Goal: Task Accomplishment & Management: Use online tool/utility

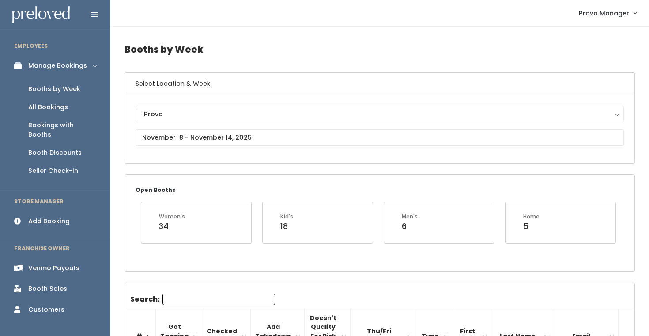
click at [60, 90] on div "Booths by Week" at bounding box center [54, 88] width 52 height 9
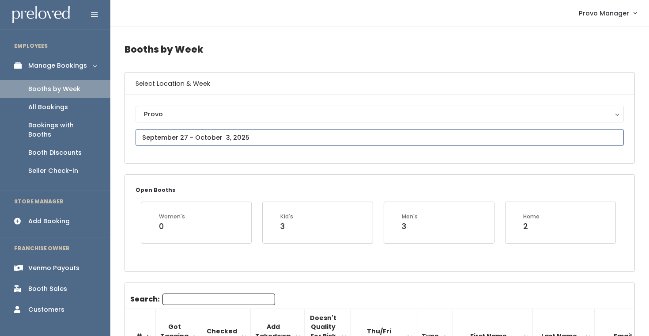
click at [181, 139] on input "text" at bounding box center [380, 137] width 488 height 17
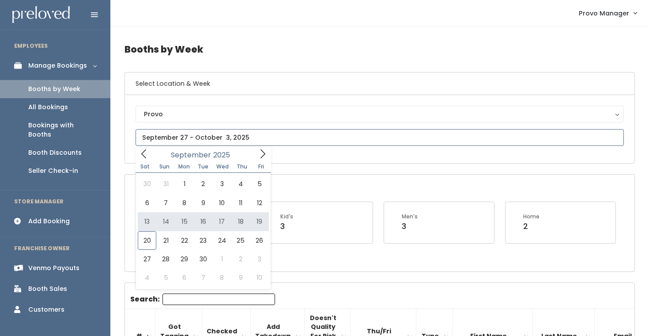
type input "September 13 to September 19"
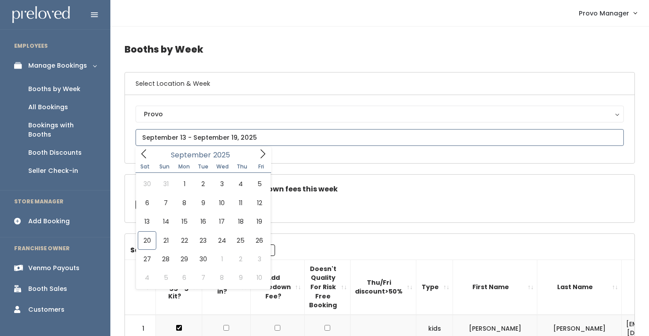
click at [190, 136] on input "text" at bounding box center [380, 137] width 488 height 17
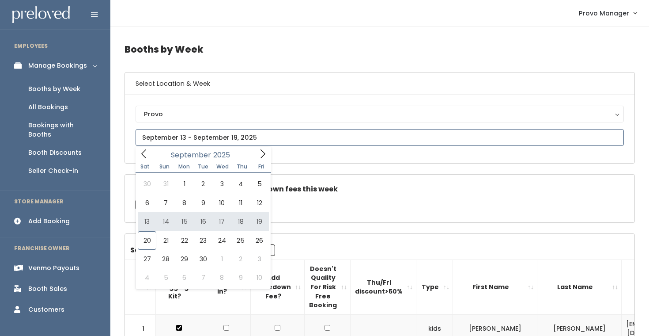
type input "September 13 to September 19"
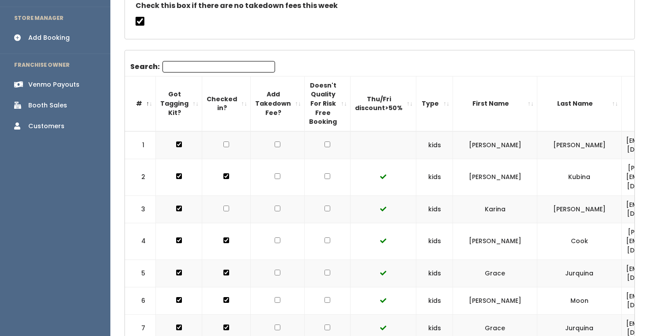
scroll to position [329, 0]
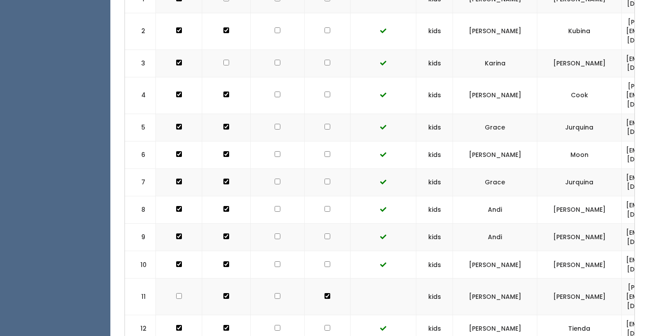
click at [325, 151] on input "checkbox" at bounding box center [328, 154] width 6 height 6
checkbox input "true"
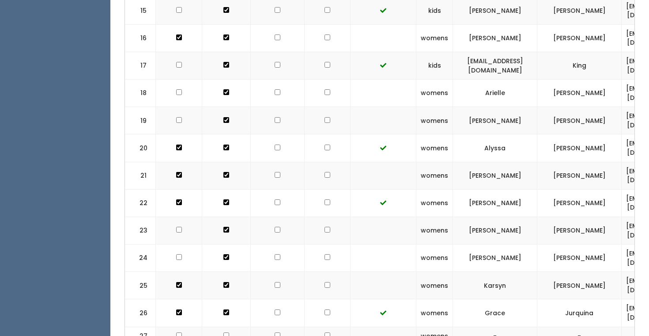
scroll to position [728, 0]
click at [325, 200] on input "checkbox" at bounding box center [328, 203] width 6 height 6
checkbox input "true"
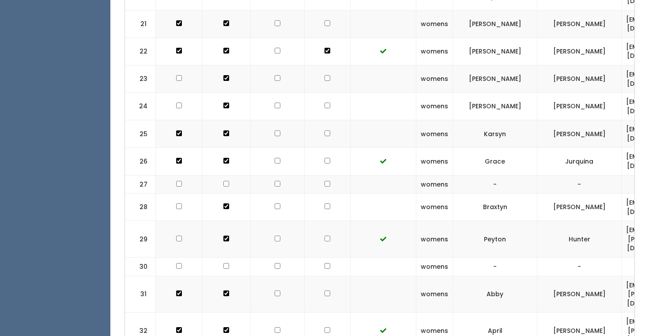
scroll to position [882, 0]
click at [325, 325] on input "checkbox" at bounding box center [328, 328] width 6 height 6
checkbox input "true"
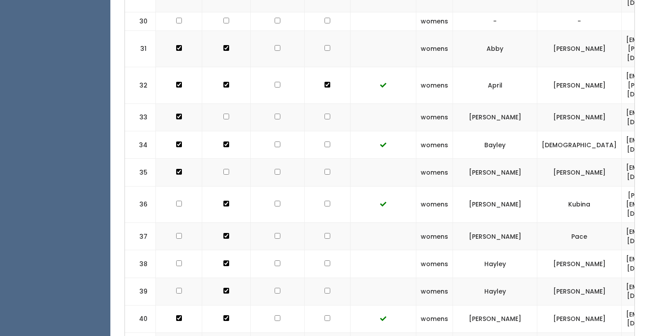
scroll to position [1212, 0]
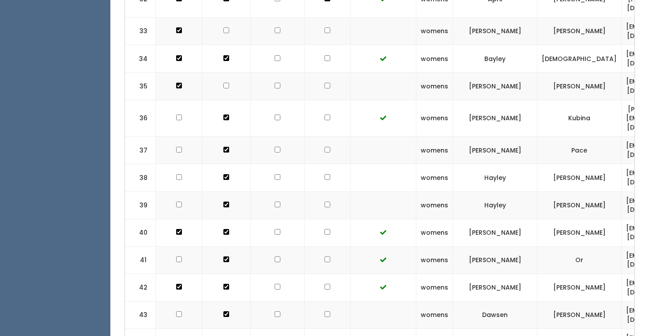
click at [316, 301] on td at bounding box center [328, 314] width 46 height 27
click at [325, 311] on input "checkbox" at bounding box center [328, 314] width 6 height 6
checkbox input "true"
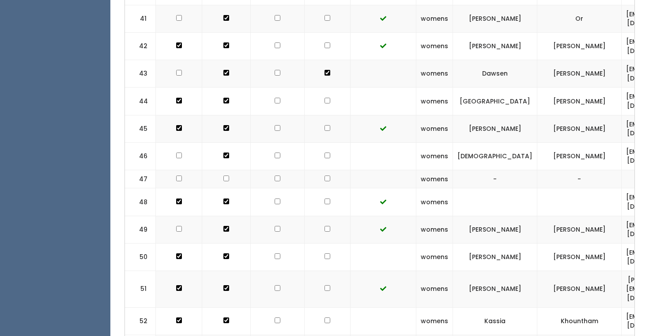
scroll to position [1453, 0]
click at [325, 253] on input "checkbox" at bounding box center [328, 256] width 6 height 6
checkbox input "true"
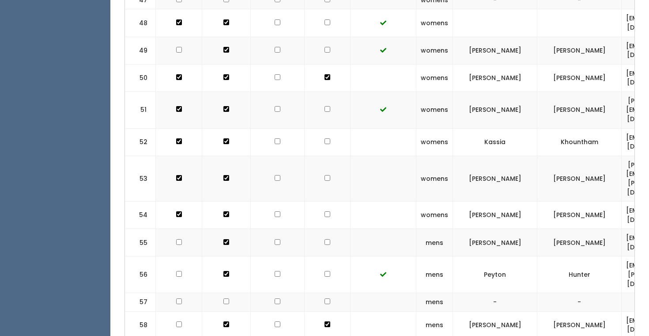
scroll to position [1634, 0]
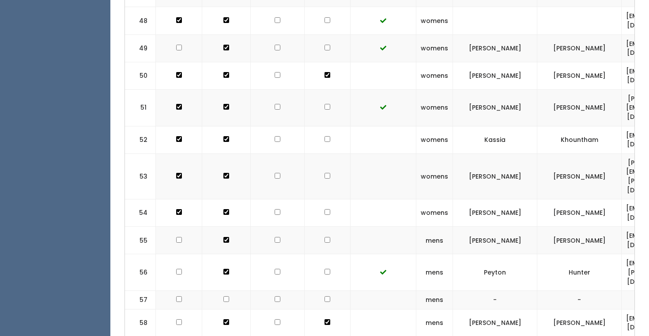
checkbox input "true"
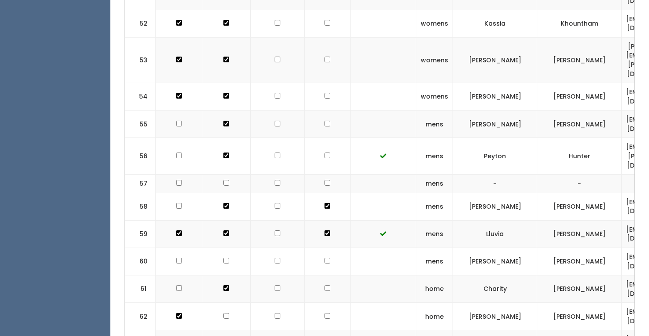
scroll to position [1752, 0]
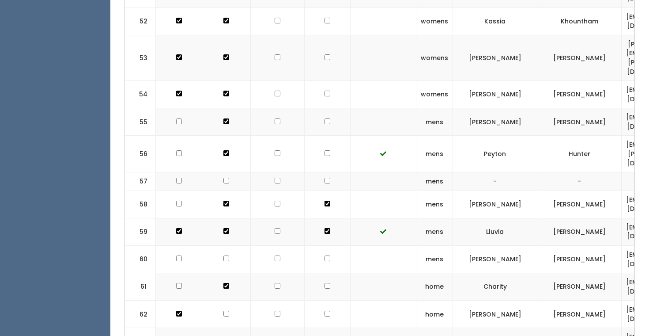
checkbox input "true"
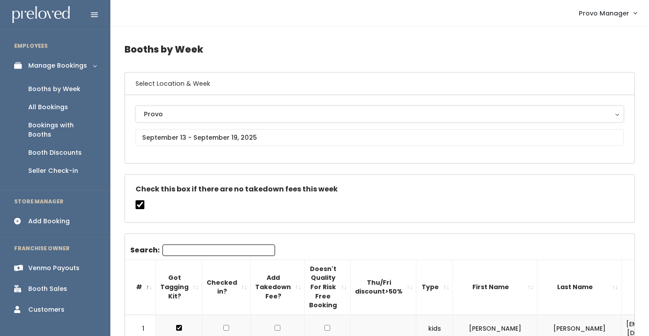
click at [173, 122] on button "Provo" at bounding box center [380, 114] width 488 height 17
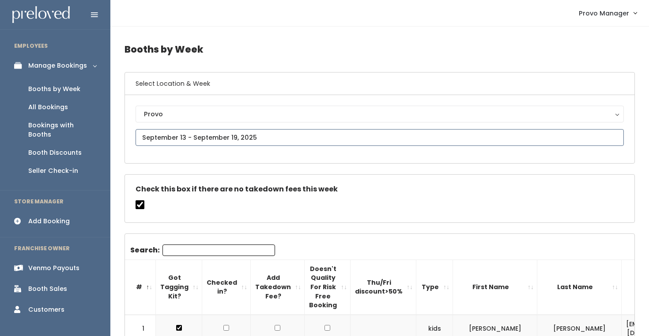
click at [178, 138] on input "text" at bounding box center [380, 137] width 488 height 17
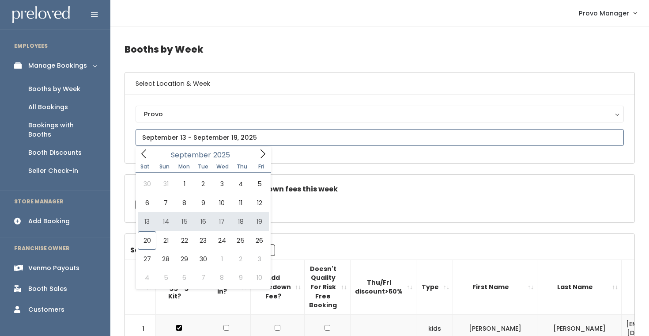
type input "September 13 to September 19"
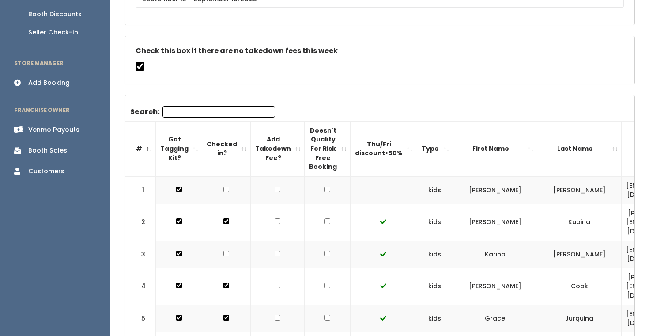
scroll to position [178, 0]
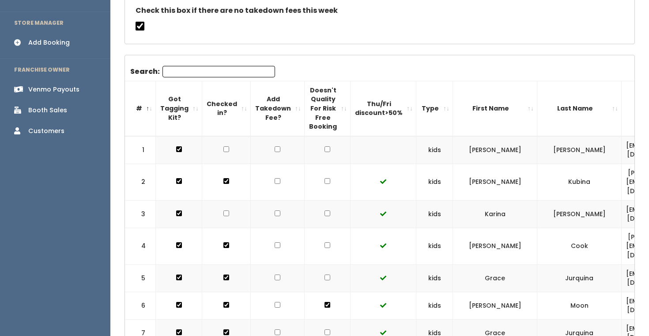
click at [325, 147] on input "checkbox" at bounding box center [328, 149] width 6 height 6
checkbox input "true"
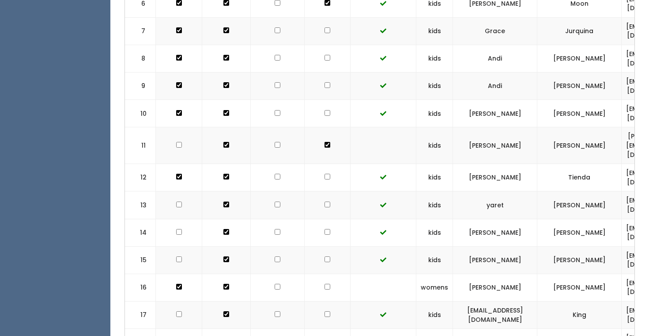
scroll to position [498, 0]
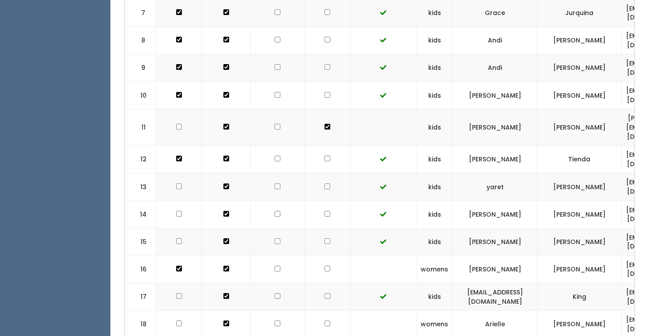
click at [325, 265] on input "checkbox" at bounding box center [328, 268] width 6 height 6
checkbox input "true"
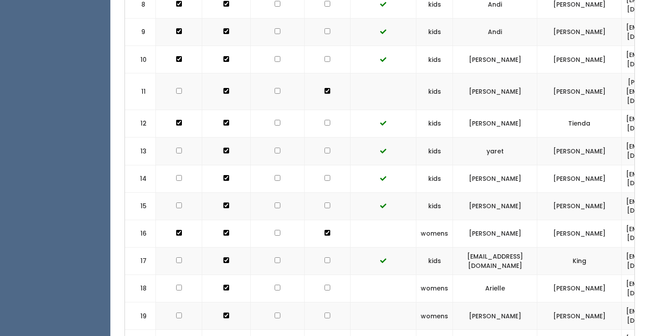
scroll to position [545, 0]
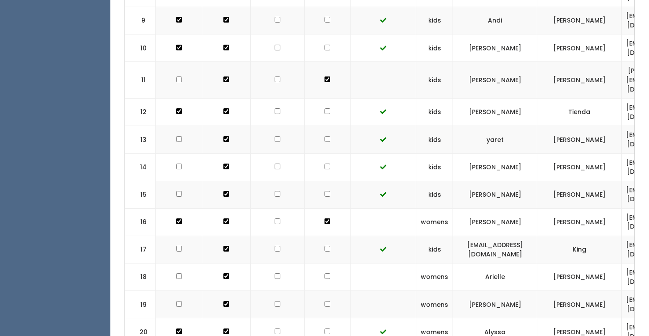
click at [325, 273] on input "checkbox" at bounding box center [328, 276] width 6 height 6
checkbox input "true"
click at [325, 301] on input "checkbox" at bounding box center [328, 304] width 6 height 6
checkbox input "true"
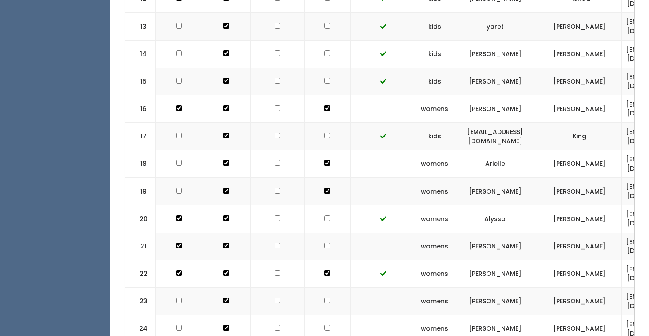
click at [325, 242] on input "checkbox" at bounding box center [328, 245] width 6 height 6
checkbox input "true"
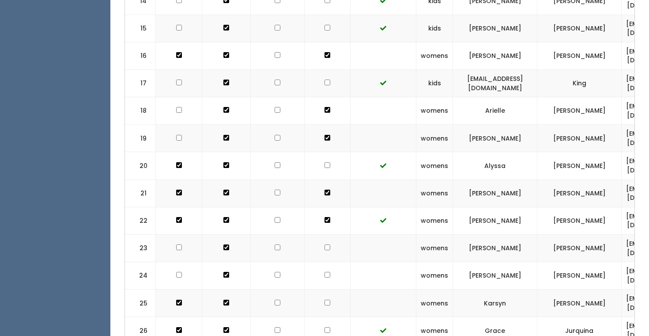
scroll to position [737, 0]
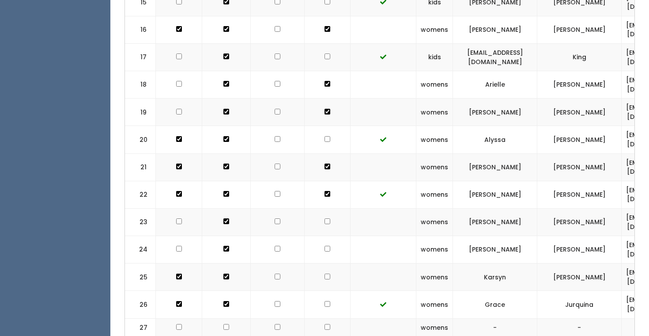
click at [325, 218] on input "checkbox" at bounding box center [328, 221] width 6 height 6
checkbox input "true"
click at [325, 246] on input "checkbox" at bounding box center [328, 249] width 6 height 6
checkbox input "true"
click at [325, 273] on input "checkbox" at bounding box center [328, 276] width 6 height 6
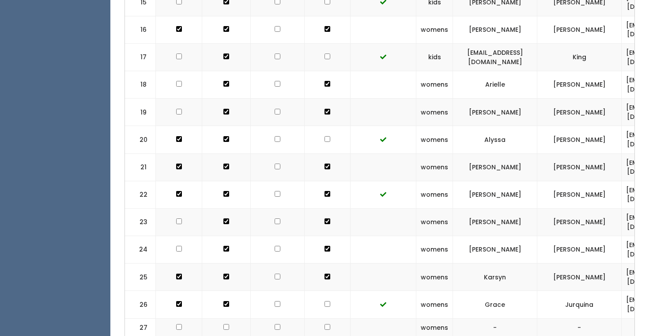
click at [325, 273] on input "checkbox" at bounding box center [328, 276] width 6 height 6
checkbox input "true"
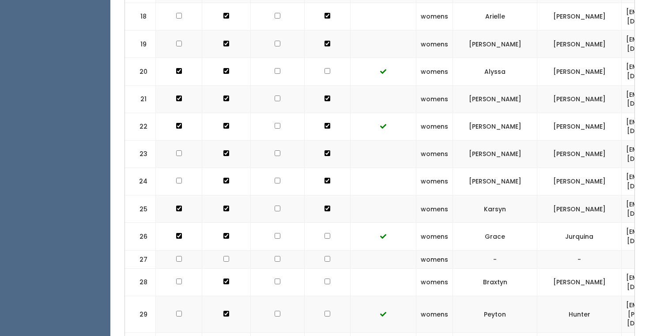
scroll to position [806, 0]
click at [320, 250] on td at bounding box center [328, 259] width 46 height 19
click at [325, 255] on input "checkbox" at bounding box center [328, 258] width 6 height 6
checkbox input "true"
click at [321, 268] on td at bounding box center [328, 281] width 46 height 27
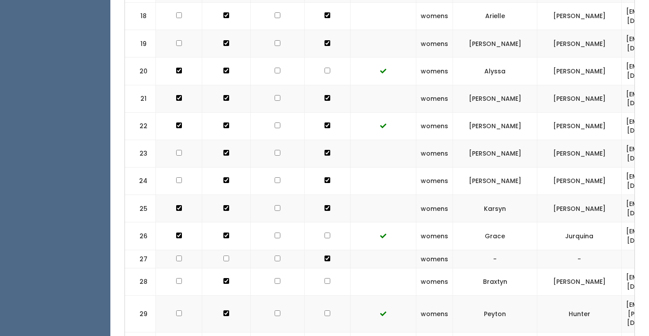
click at [325, 278] on input "checkbox" at bounding box center [328, 281] width 6 height 6
checkbox input "true"
click at [319, 250] on td at bounding box center [328, 259] width 46 height 19
click at [325, 255] on input "checkbox" at bounding box center [328, 258] width 6 height 6
checkbox input "false"
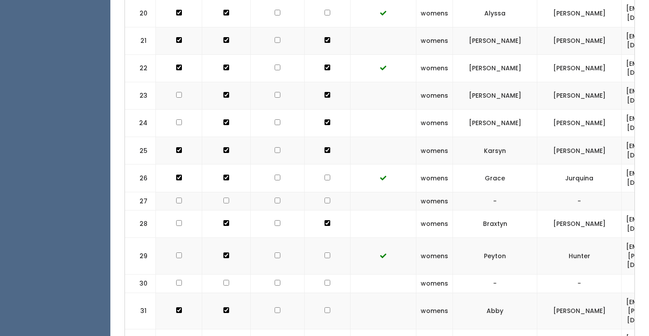
scroll to position [872, 0]
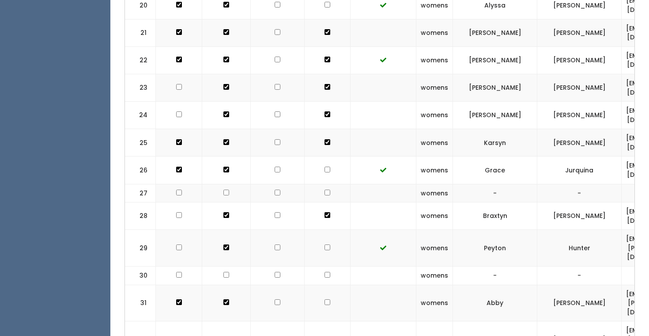
click at [318, 284] on td at bounding box center [328, 302] width 46 height 37
click at [325, 299] on input "checkbox" at bounding box center [328, 302] width 6 height 6
checkbox input "true"
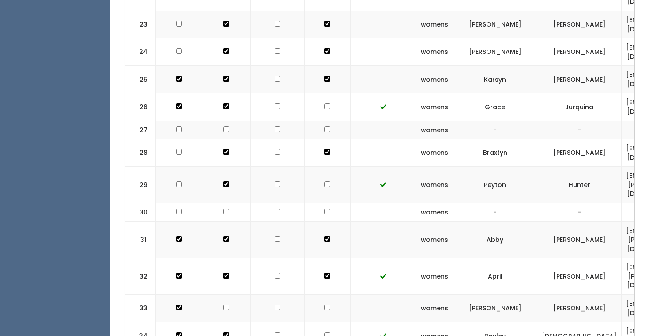
click at [325, 304] on input "checkbox" at bounding box center [328, 307] width 6 height 6
checkbox input "true"
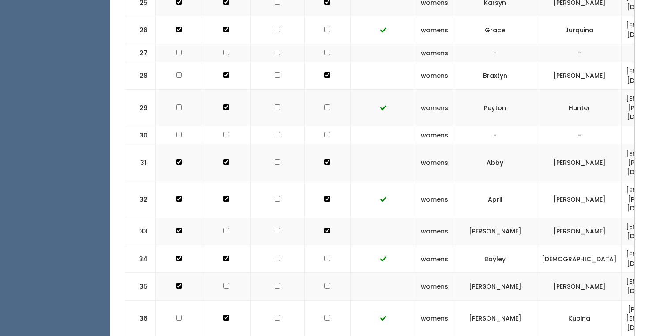
click at [325, 283] on input "checkbox" at bounding box center [328, 286] width 6 height 6
checkbox input "true"
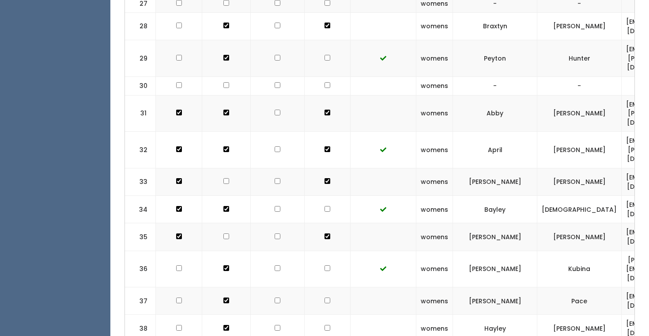
scroll to position [1073, 0]
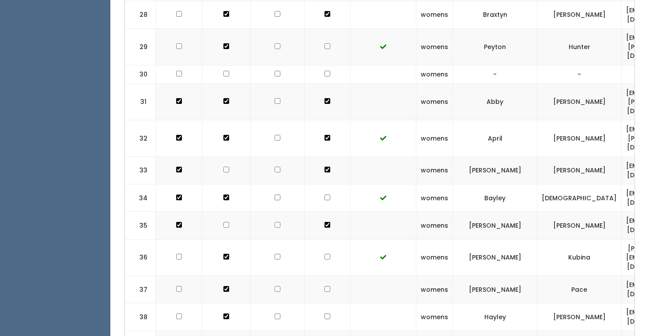
click at [325, 286] on input "checkbox" at bounding box center [328, 289] width 6 height 6
checkbox input "true"
click at [325, 313] on input "checkbox" at bounding box center [328, 316] width 6 height 6
checkbox input "true"
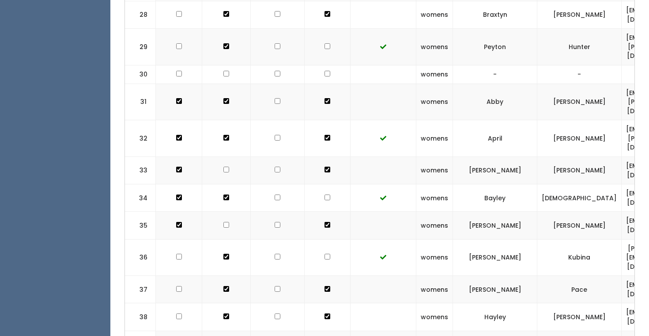
checkbox input "true"
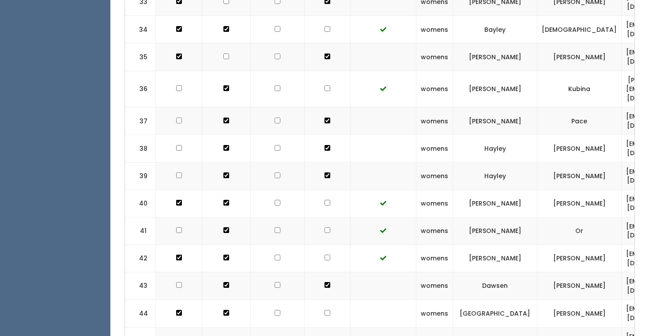
scroll to position [1242, 0]
click at [325, 309] on input "checkbox" at bounding box center [328, 312] width 6 height 6
checkbox input "true"
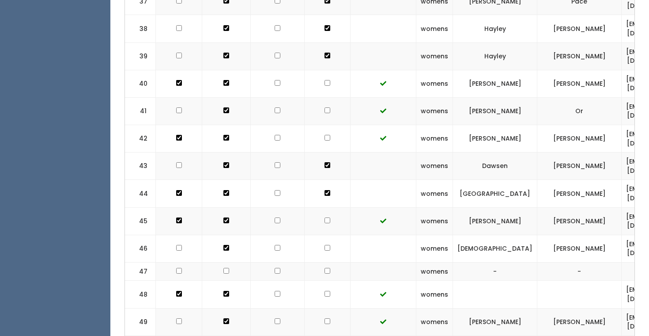
scroll to position [1361, 0]
click at [320, 234] on td at bounding box center [328, 247] width 46 height 27
click at [325, 244] on input "checkbox" at bounding box center [328, 247] width 6 height 6
checkbox input "true"
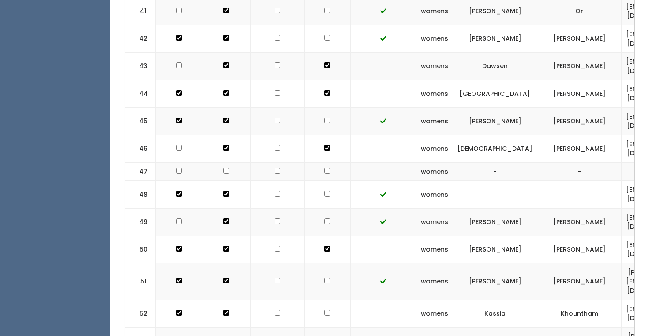
scroll to position [1465, 0]
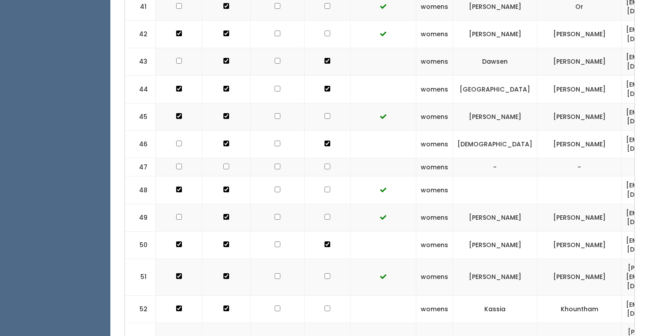
click at [325, 305] on input "checkbox" at bounding box center [328, 308] width 6 height 6
checkbox input "true"
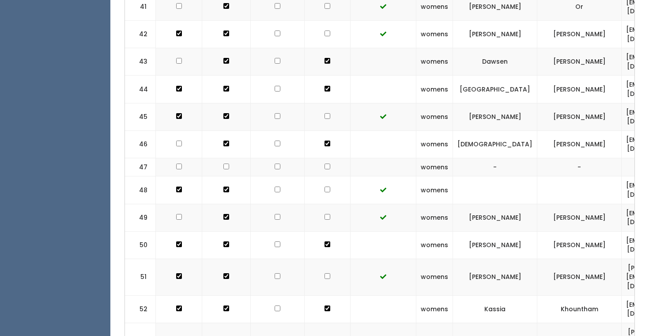
checkbox input "true"
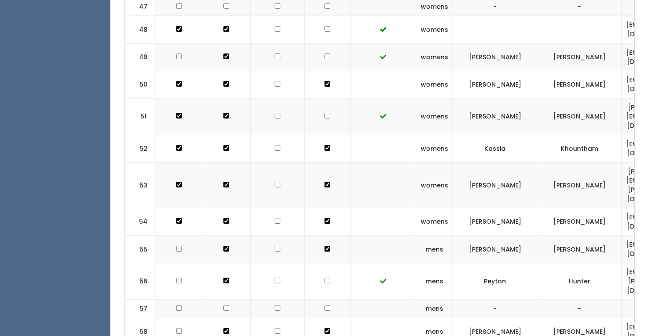
scroll to position [1640, 0]
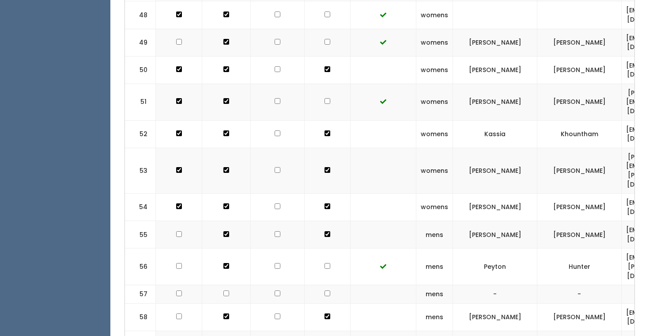
checkbox input "true"
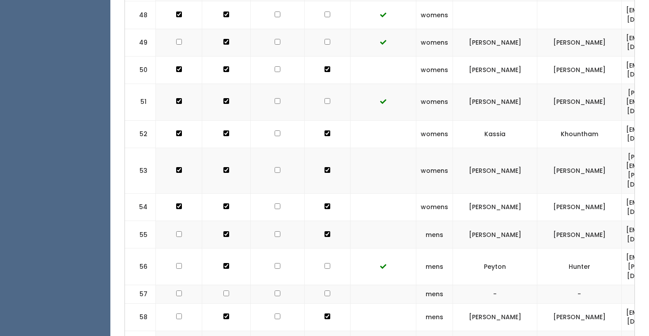
checkbox input "true"
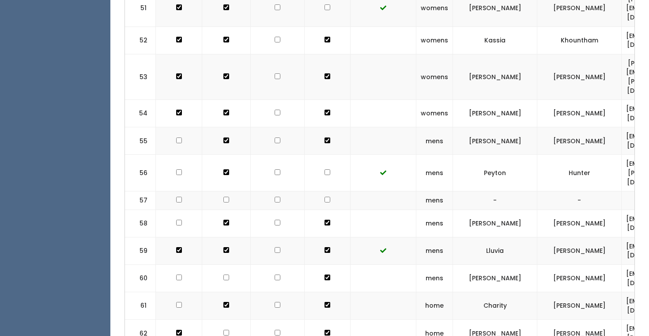
scroll to position [1745, 0]
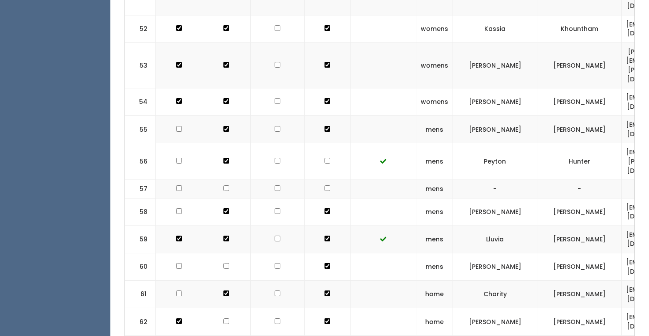
checkbox input "true"
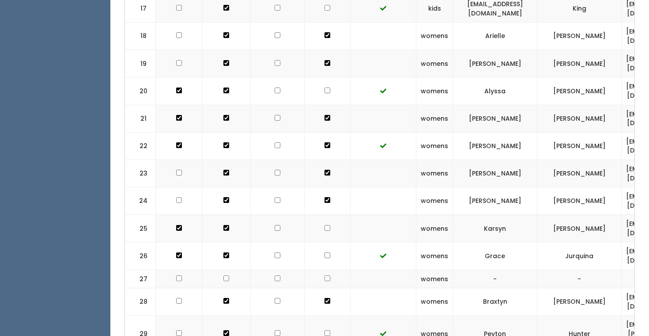
scroll to position [789, 0]
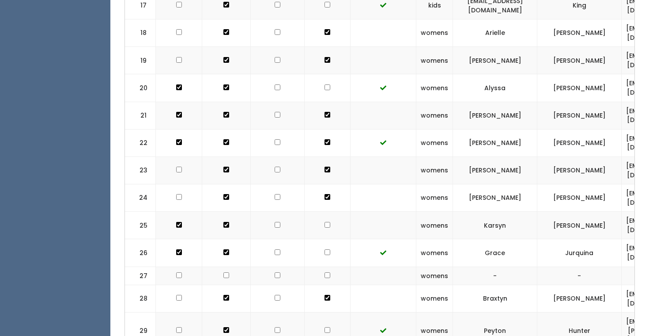
click at [321, 212] on td at bounding box center [328, 225] width 46 height 27
click at [325, 222] on input "checkbox" at bounding box center [328, 225] width 6 height 6
checkbox input "true"
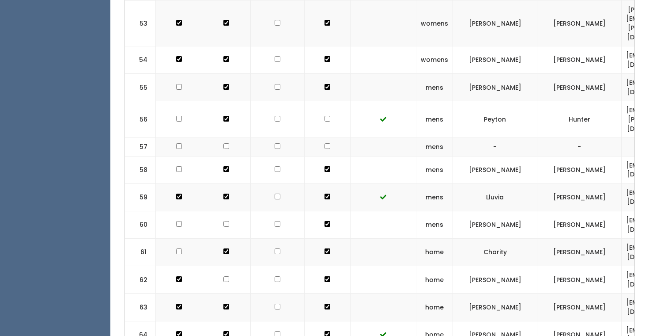
scroll to position [1793, 0]
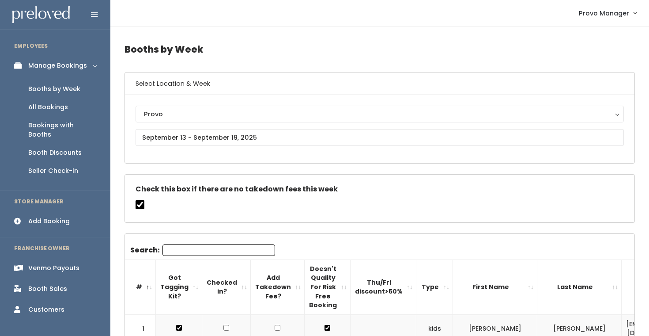
click at [56, 263] on div "Venmo Payouts" at bounding box center [53, 267] width 51 height 9
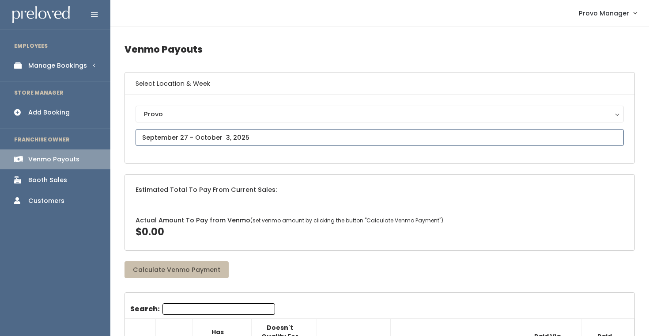
click at [188, 134] on input "text" at bounding box center [380, 137] width 488 height 17
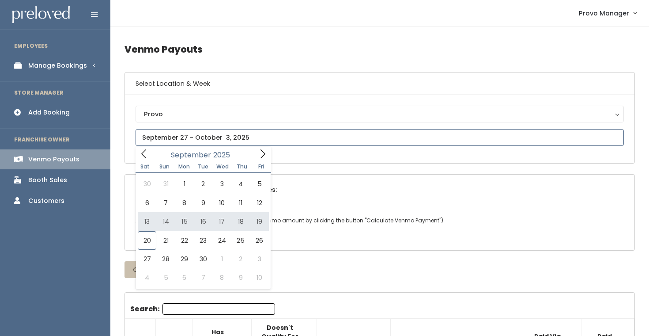
type input "[DATE] to [DATE]"
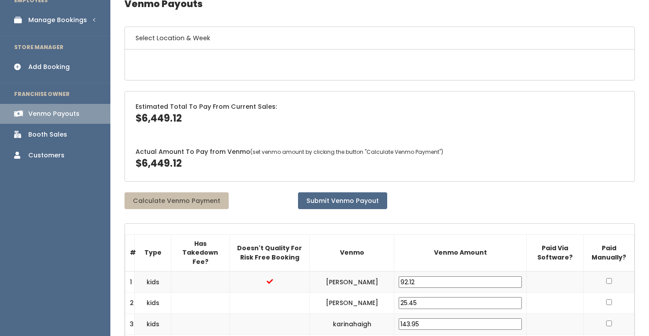
scroll to position [46, 0]
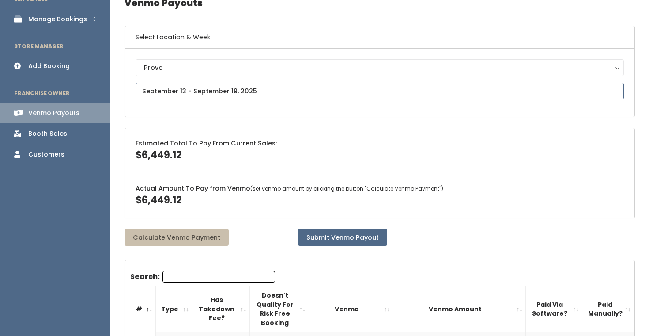
click at [223, 95] on input "text" at bounding box center [380, 91] width 488 height 17
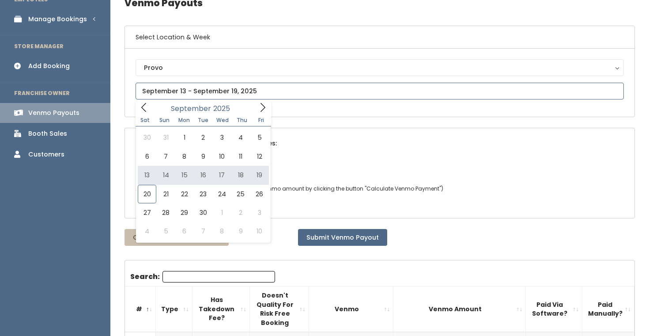
type input "[DATE] to [DATE]"
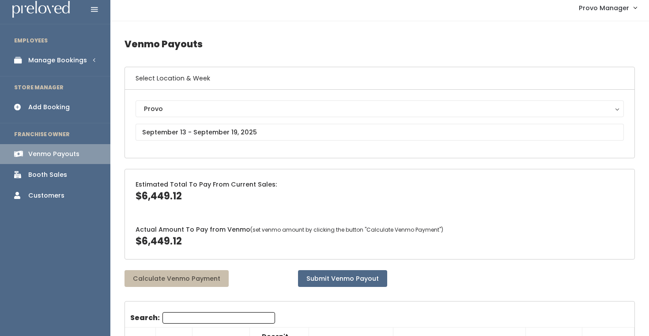
scroll to position [6, 0]
click at [328, 271] on button "Submit Venmo Payout" at bounding box center [342, 277] width 89 height 17
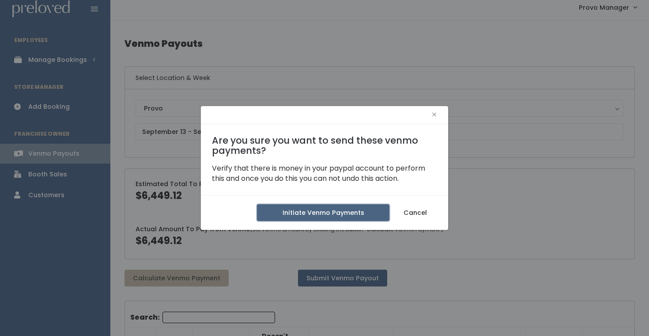
click at [314, 216] on button "Initiate Venmo Payments" at bounding box center [323, 212] width 132 height 17
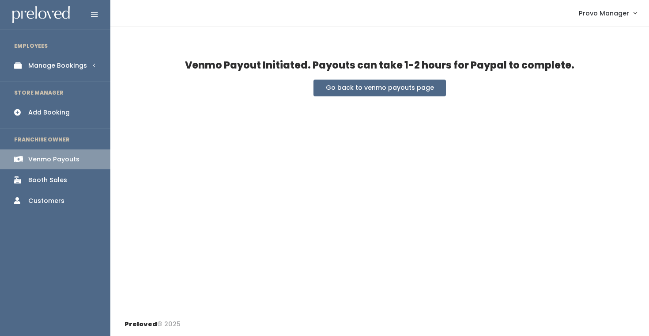
click at [362, 98] on div "Venmo Payout Initiated. Payouts can take 1-2 hours for Paypal to complete. Go b…" at bounding box center [379, 169] width 539 height 286
click at [353, 89] on button "Go back to venmo payouts page" at bounding box center [380, 87] width 132 height 17
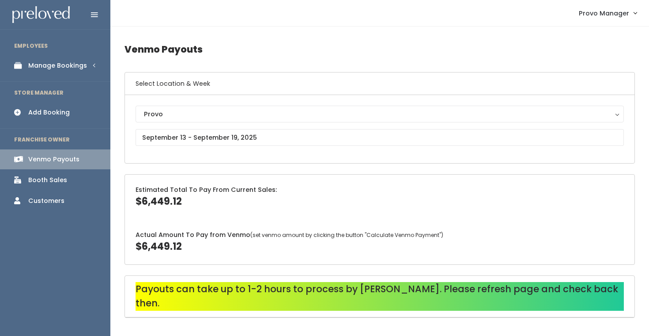
click at [65, 70] on div "Manage Bookings" at bounding box center [57, 65] width 59 height 9
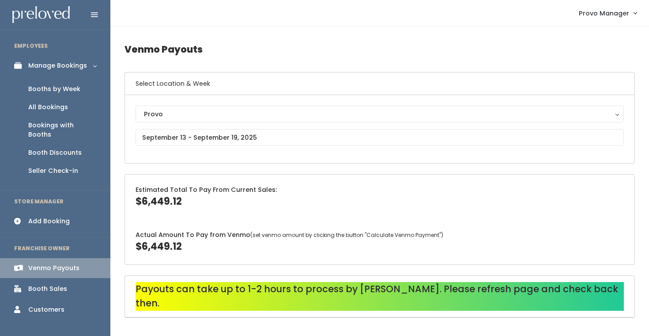
click at [64, 86] on div "Booths by Week" at bounding box center [54, 88] width 52 height 9
